Goal: Task Accomplishment & Management: Manage account settings

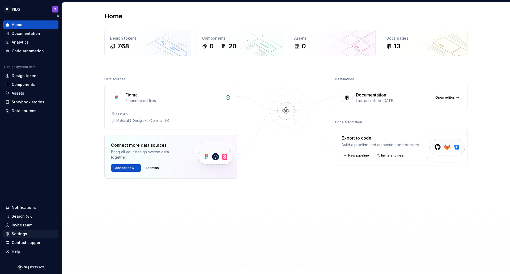
click at [19, 234] on div "Settings" at bounding box center [19, 233] width 15 height 5
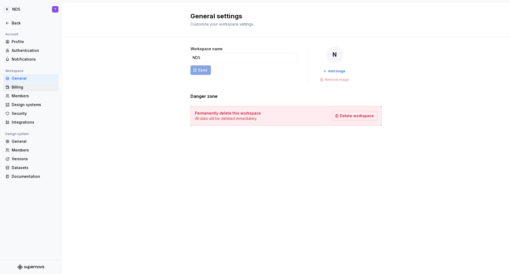
click at [20, 87] on div "Billing" at bounding box center [34, 86] width 45 height 5
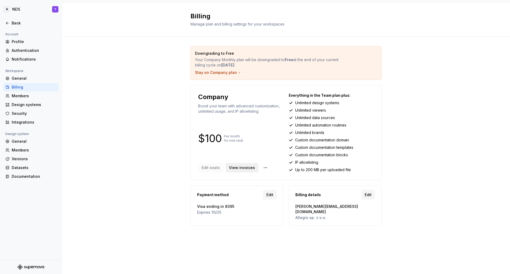
click at [237, 170] on span "View invoices" at bounding box center [242, 167] width 26 height 5
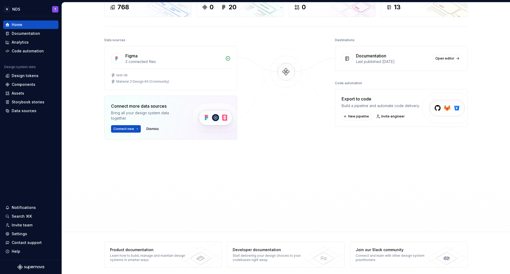
scroll to position [42, 0]
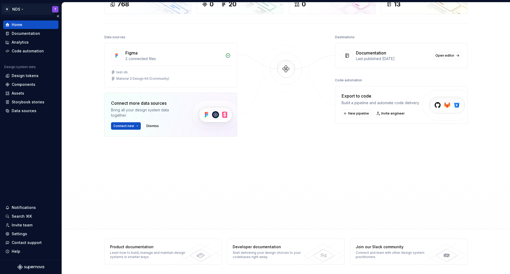
click at [54, 8] on html "N NDS T Home Documentation Analytics Code automation Design system data Design …" at bounding box center [255, 137] width 510 height 274
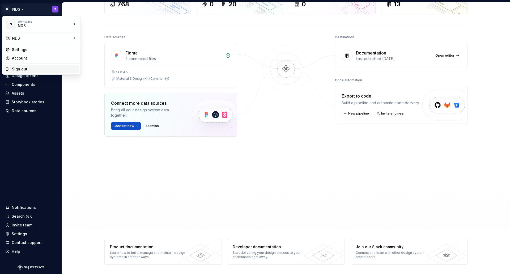
click at [18, 68] on div "Sign out" at bounding box center [44, 68] width 65 height 5
